Goal: Transaction & Acquisition: Purchase product/service

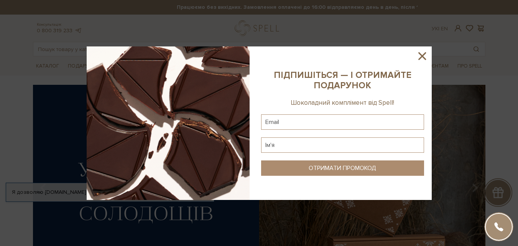
click at [425, 56] on icon at bounding box center [422, 55] width 13 height 13
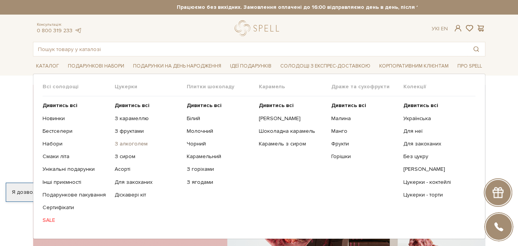
click at [125, 146] on link "З алкоголем" at bounding box center [148, 143] width 66 height 7
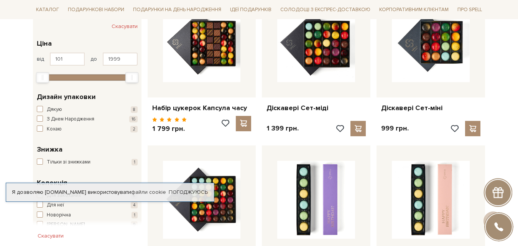
scroll to position [162, 0]
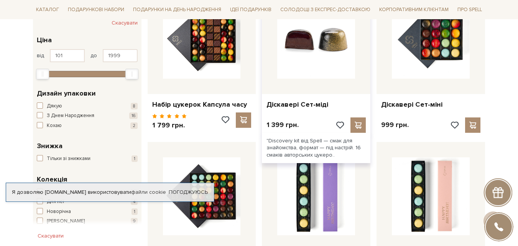
click at [331, 39] on img at bounding box center [316, 40] width 78 height 78
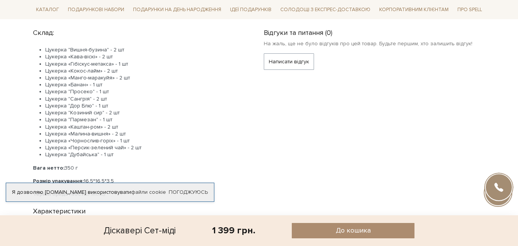
scroll to position [355, 0]
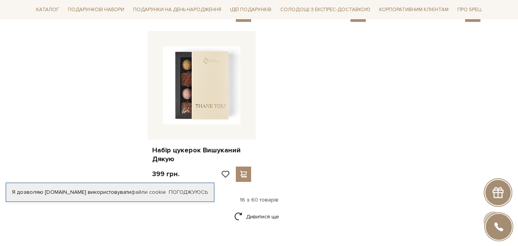
scroll to position [948, 0]
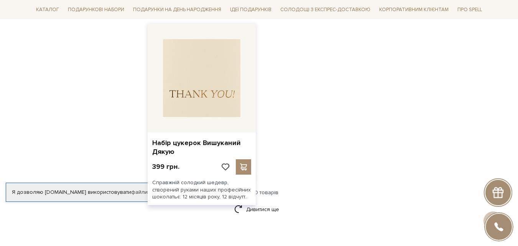
click at [168, 75] on img at bounding box center [202, 78] width 78 height 78
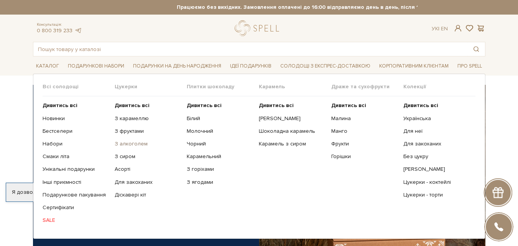
click at [128, 143] on link "З алкоголем" at bounding box center [148, 143] width 66 height 7
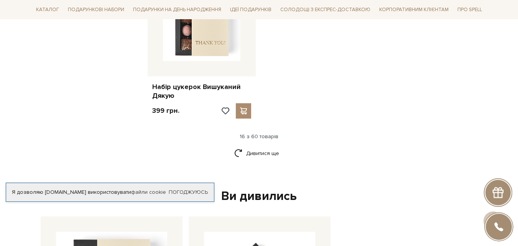
scroll to position [1056, 0]
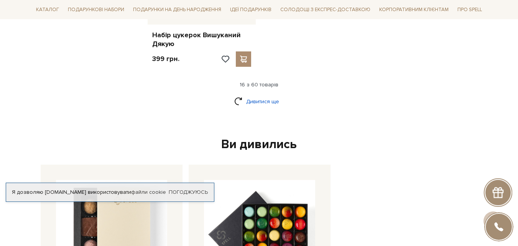
click at [267, 95] on link "Дивитися ще" at bounding box center [259, 101] width 50 height 13
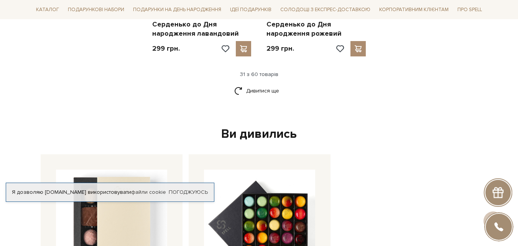
scroll to position [1905, 0]
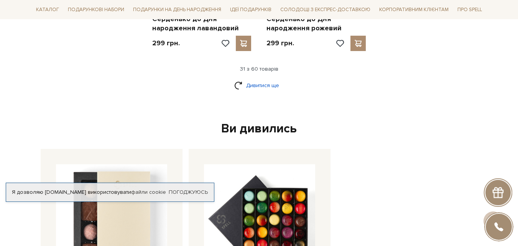
click at [250, 79] on link "Дивитися ще" at bounding box center [259, 85] width 50 height 13
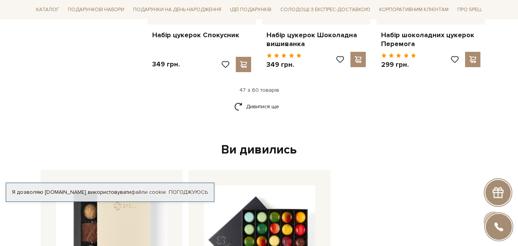
scroll to position [2720, 0]
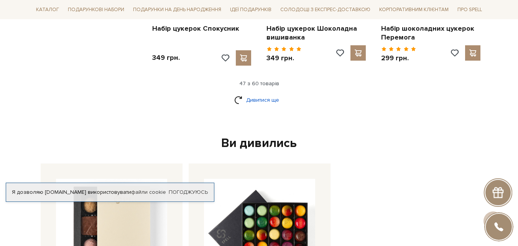
click at [270, 93] on link "Дивитися ще" at bounding box center [259, 99] width 50 height 13
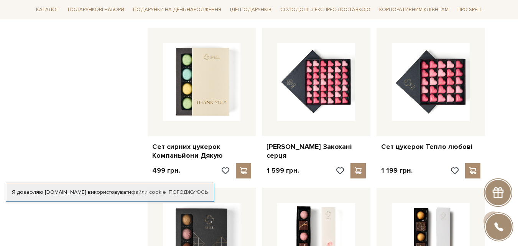
scroll to position [2291, 0]
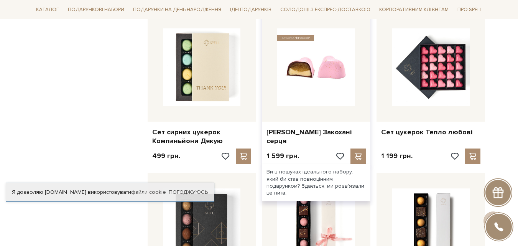
click at [339, 54] on img at bounding box center [316, 67] width 78 height 78
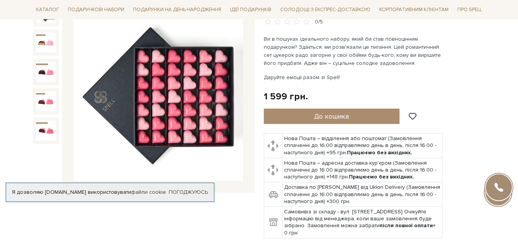
scroll to position [116, 0]
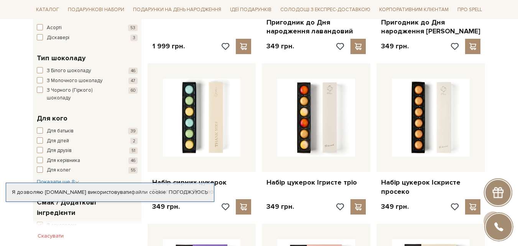
scroll to position [406, 0]
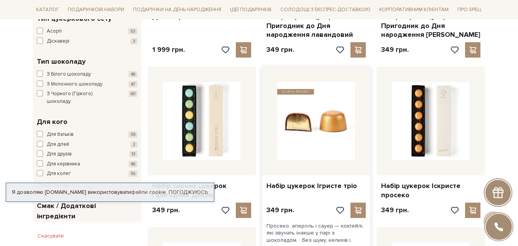
click at [302, 125] on img at bounding box center [316, 121] width 78 height 78
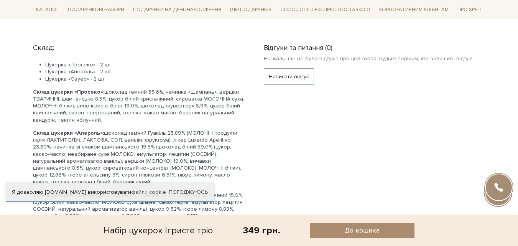
scroll to position [392, 0]
